Goal: Navigation & Orientation: Find specific page/section

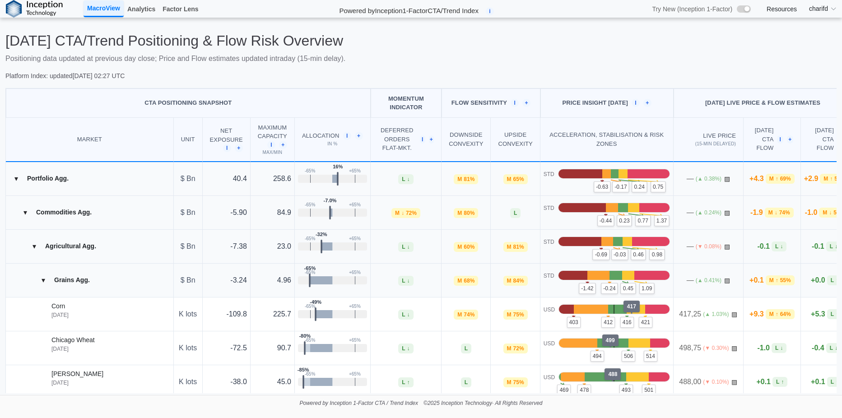
click at [414, 70] on div "Today's CTA/Trend Positioning & Flow Risk Overview Positioning data updated at …" at bounding box center [420, 56] width 831 height 48
click at [146, 12] on link "Analytics" at bounding box center [141, 8] width 35 height 15
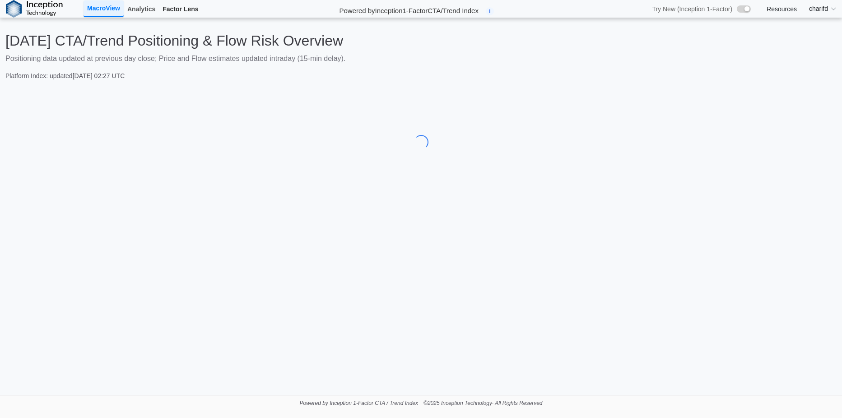
click at [194, 11] on link "Factor Lens" at bounding box center [180, 8] width 43 height 15
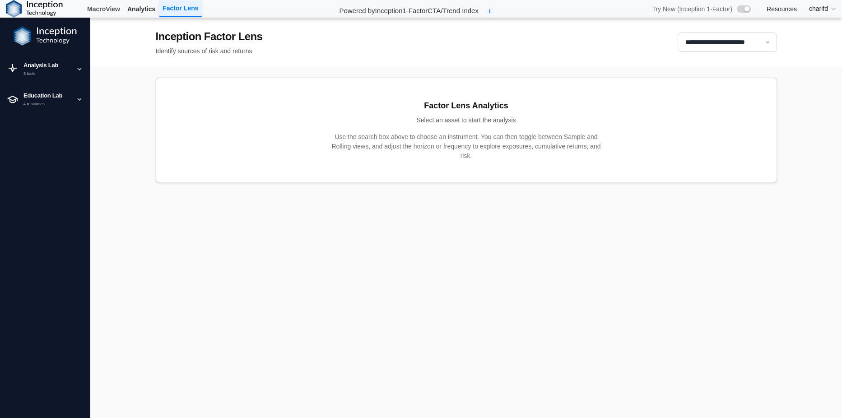
click at [146, 6] on link "Analytics" at bounding box center [141, 8] width 35 height 15
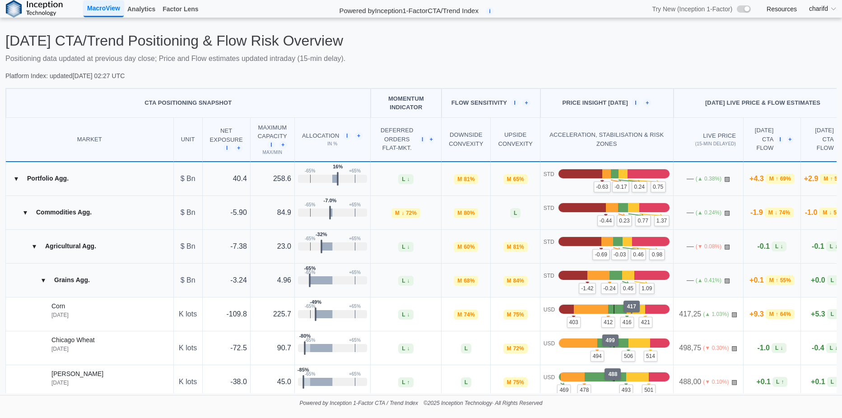
click at [793, 11] on link "Resources" at bounding box center [782, 9] width 30 height 8
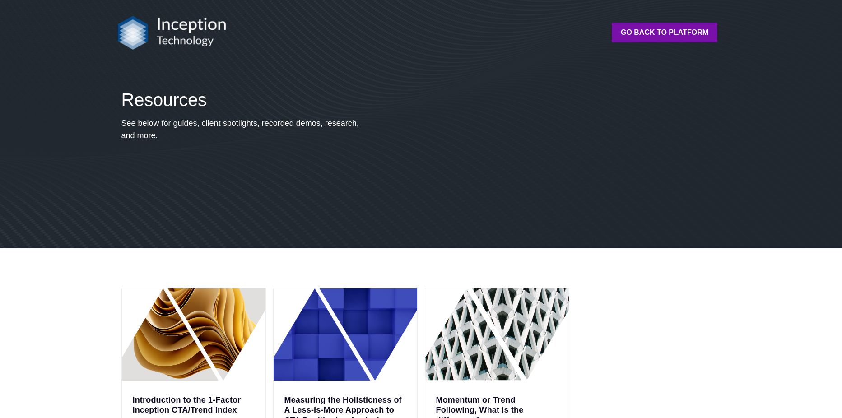
click at [364, 333] on img at bounding box center [346, 335] width 144 height 92
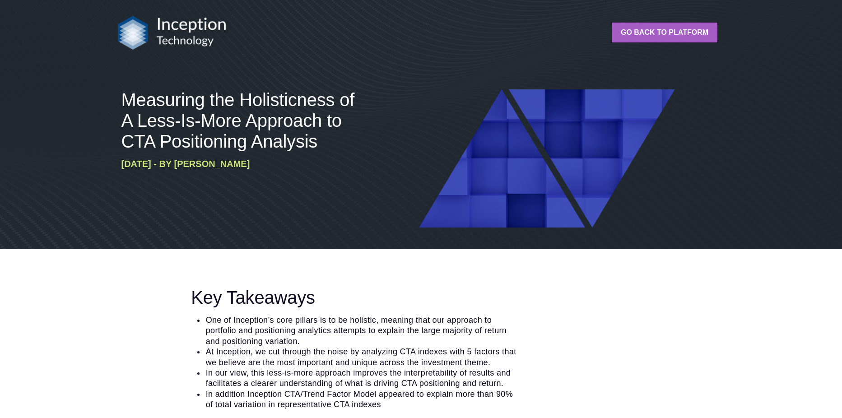
click at [663, 33] on strong "Go back to platform" at bounding box center [665, 32] width 88 height 8
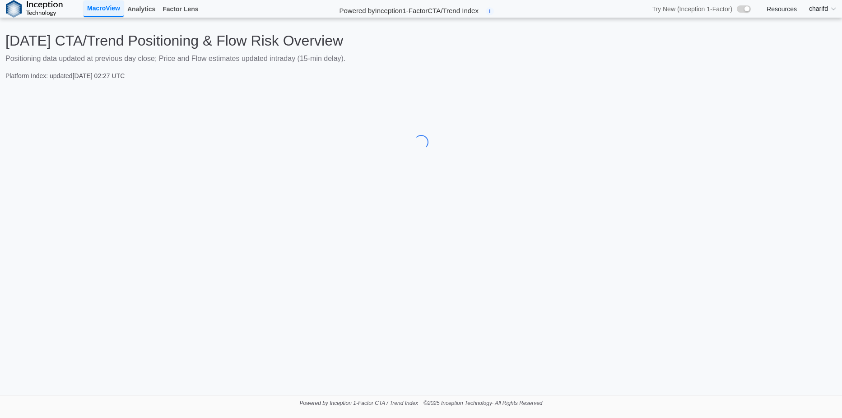
click at [830, 10] on summary "charifd" at bounding box center [823, 8] width 38 height 17
click at [819, 25] on link "Log out" at bounding box center [815, 25] width 54 height 17
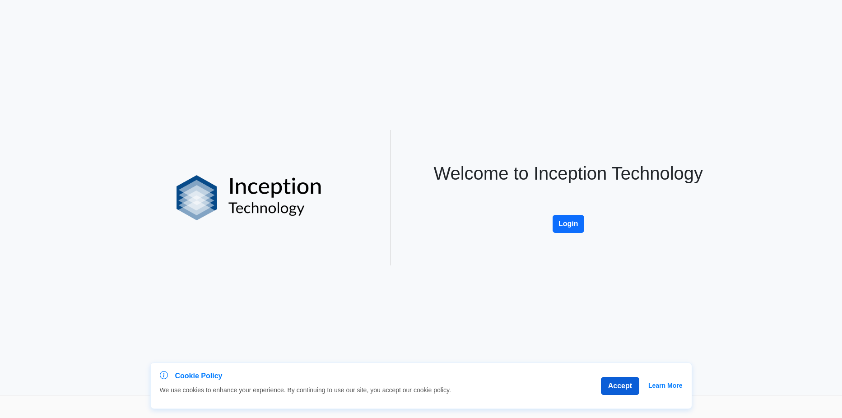
click at [611, 379] on button "Accept" at bounding box center [620, 386] width 38 height 18
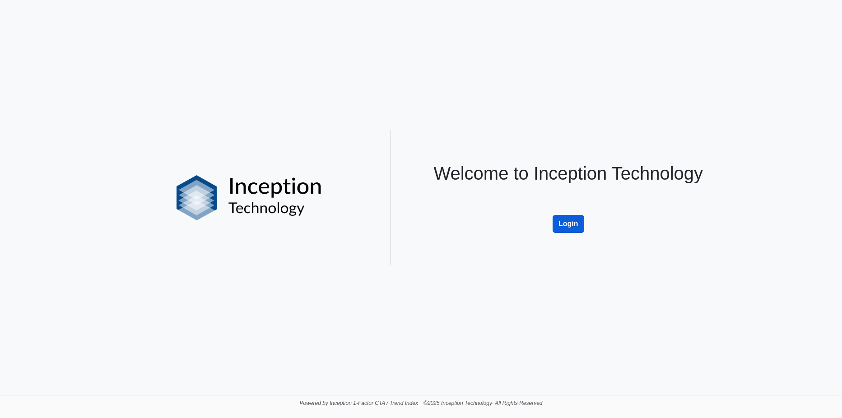
click at [564, 231] on button "Login" at bounding box center [569, 224] width 32 height 18
click at [577, 225] on button "Login" at bounding box center [569, 224] width 32 height 18
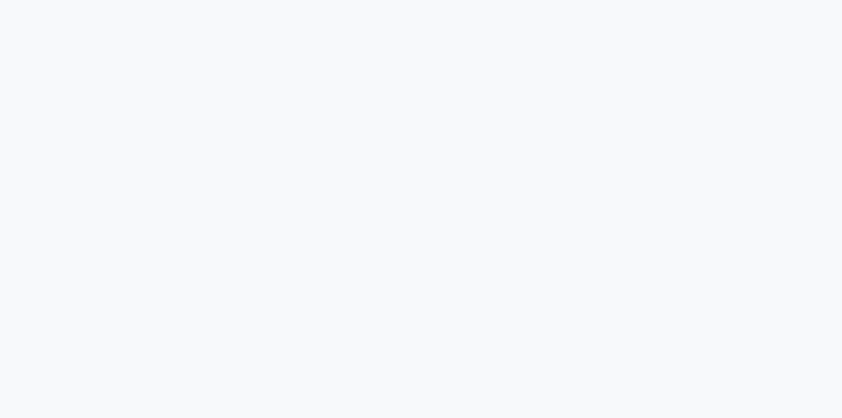
click at [504, 164] on div at bounding box center [421, 209] width 842 height 418
click at [158, 219] on div at bounding box center [421, 209] width 842 height 418
click at [290, 204] on div at bounding box center [421, 209] width 842 height 418
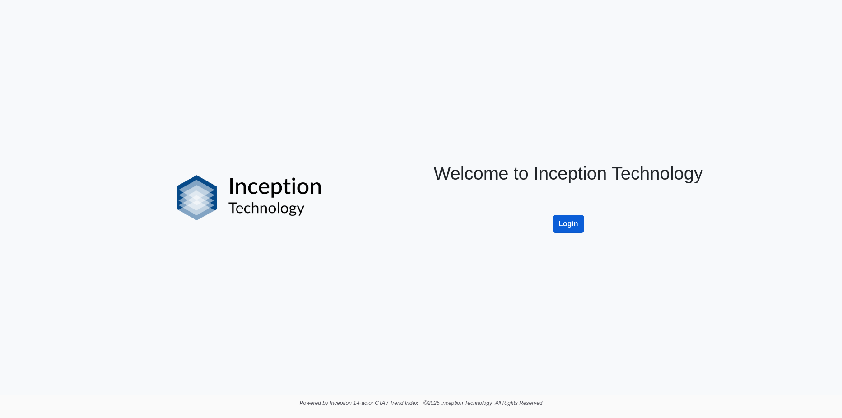
click at [573, 222] on button "Login" at bounding box center [569, 224] width 32 height 18
click at [582, 228] on button "Login" at bounding box center [569, 224] width 32 height 18
click at [454, 136] on div "Welcome to Inception Technology Login" at bounding box center [421, 197] width 593 height 135
click at [574, 228] on button "Login" at bounding box center [569, 224] width 32 height 18
click at [575, 225] on button "Login" at bounding box center [569, 224] width 32 height 18
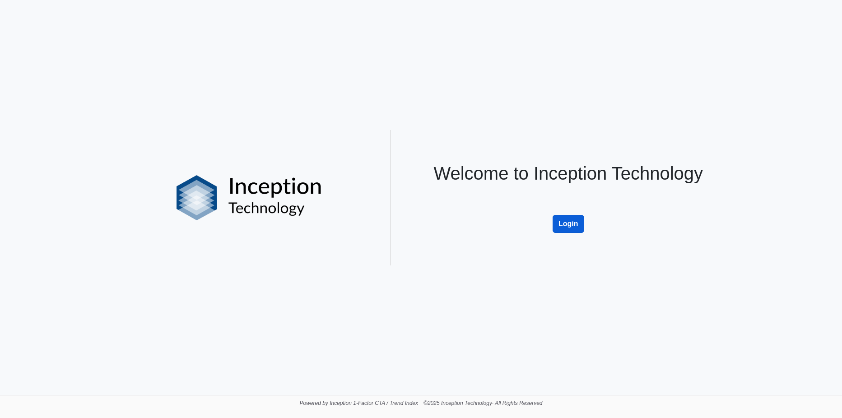
click at [561, 225] on button "Login" at bounding box center [569, 224] width 32 height 18
click at [575, 226] on button "Login" at bounding box center [569, 224] width 32 height 18
drag, startPoint x: 449, startPoint y: 127, endPoint x: 256, endPoint y: 125, distance: 193.3
click at [278, 120] on div "Welcome to Inception Technology Login" at bounding box center [421, 197] width 842 height 395
